Goal: Register for event/course

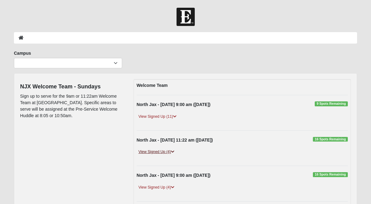
click at [161, 152] on link "View Signed Up (4)" at bounding box center [157, 152] width 40 height 6
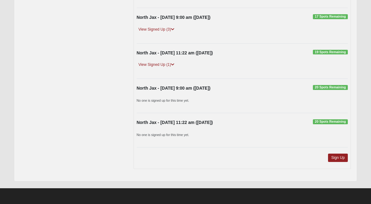
scroll to position [276, 0]
click at [339, 159] on link "Sign Up" at bounding box center [338, 158] width 20 height 8
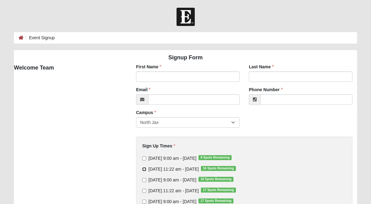
click at [144, 169] on input "[DATE] 11:22 am - [DATE] 16 Spots Remaining" at bounding box center [144, 169] width 4 height 4
checkbox input "true"
click at [146, 77] on input "First Name" at bounding box center [188, 76] width 104 height 11
type input "Melody"
type input "[PERSON_NAME]"
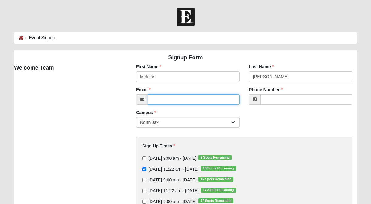
type input "mlschake9@gmail.com"
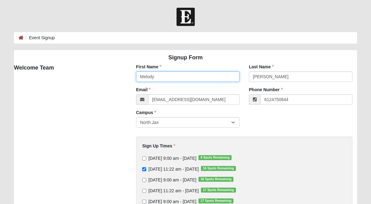
type input "(612) 475-0844"
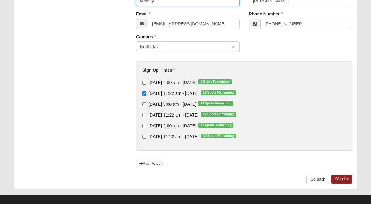
scroll to position [83, 0]
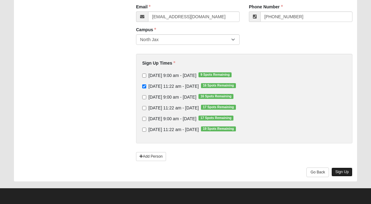
click at [342, 172] on link "Sign Up" at bounding box center [342, 172] width 21 height 9
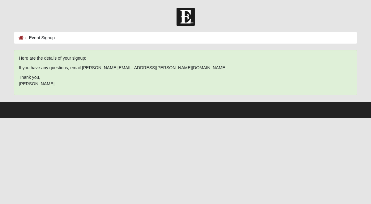
scroll to position [0, 0]
click at [33, 38] on li "Event Signup" at bounding box center [39, 38] width 31 height 6
click at [21, 39] on icon at bounding box center [21, 38] width 5 height 4
